Goal: Task Accomplishment & Management: Use online tool/utility

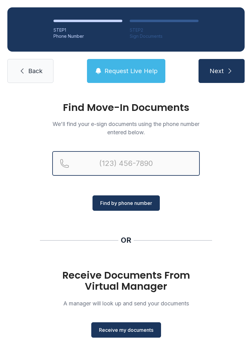
click at [152, 166] on input "Reservation phone number" at bounding box center [126, 163] width 148 height 25
type input "[PHONE_NUMBER]"
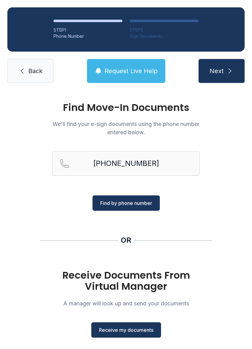
click at [136, 199] on span "Find by phone number" at bounding box center [126, 202] width 52 height 7
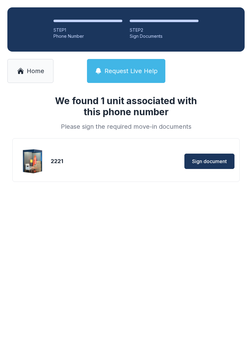
click at [217, 158] on span "Sign document" at bounding box center [209, 161] width 35 height 7
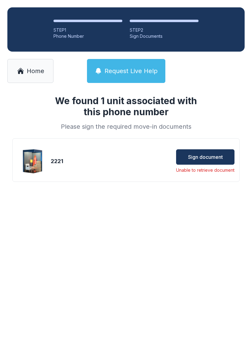
click at [219, 159] on span "Sign document" at bounding box center [205, 156] width 35 height 7
click at [34, 69] on span "Home" at bounding box center [36, 71] width 18 height 9
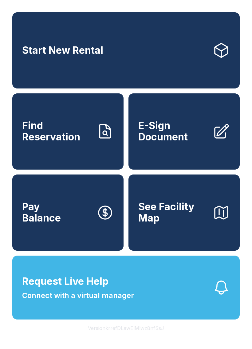
click at [173, 121] on link "E-Sign Document" at bounding box center [183, 131] width 111 height 76
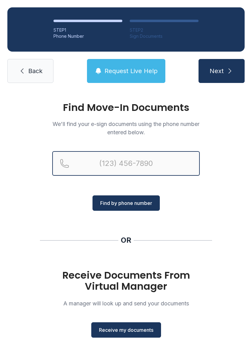
click at [146, 165] on input "Reservation phone number" at bounding box center [126, 163] width 148 height 25
type input "[PHONE_NUMBER]"
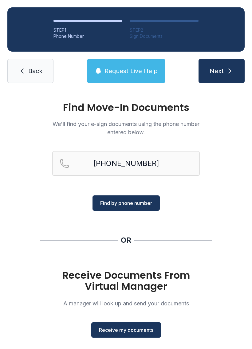
click at [142, 203] on span "Find by phone number" at bounding box center [126, 202] width 52 height 7
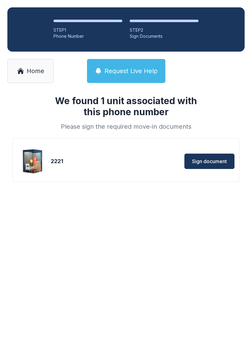
click at [212, 163] on span "Sign document" at bounding box center [209, 161] width 35 height 7
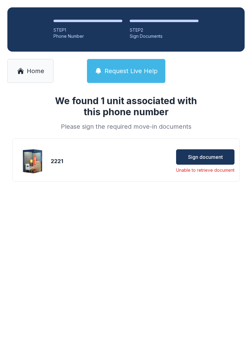
click at [36, 76] on link "Home" at bounding box center [30, 71] width 46 height 24
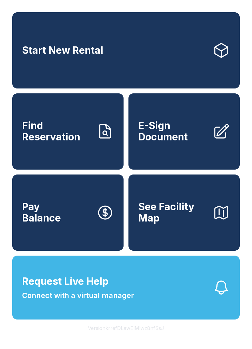
click at [180, 135] on span "E-Sign Document" at bounding box center [172, 131] width 69 height 22
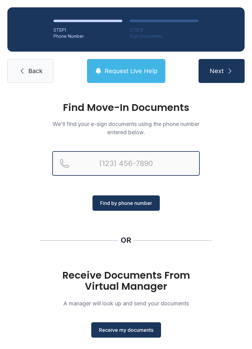
click at [142, 160] on input "Reservation phone number" at bounding box center [126, 163] width 148 height 25
type input "[PHONE_NUMBER]"
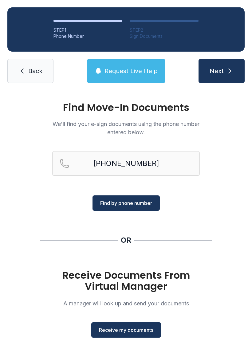
click at [146, 204] on span "Find by phone number" at bounding box center [126, 202] width 52 height 7
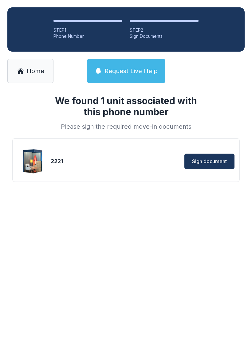
click at [215, 158] on span "Sign document" at bounding box center [209, 161] width 35 height 7
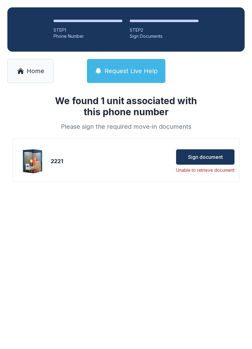
click at [19, 67] on link "Home" at bounding box center [30, 71] width 46 height 24
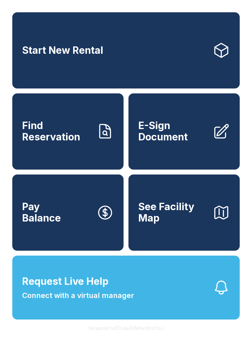
click at [65, 214] on button "Pay Balance" at bounding box center [67, 213] width 111 height 76
click at [39, 223] on span "Pay Balance" at bounding box center [41, 212] width 39 height 22
